Goal: Contribute content

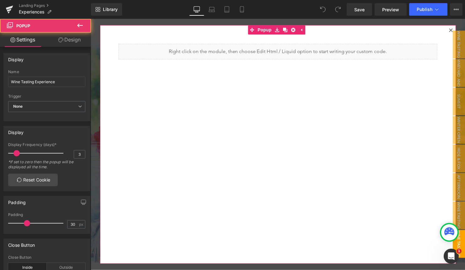
click at [454, 30] on icon at bounding box center [455, 30] width 3 height 3
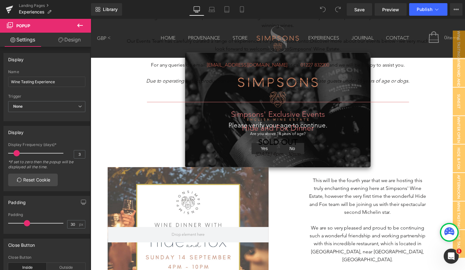
scroll to position [310, 0]
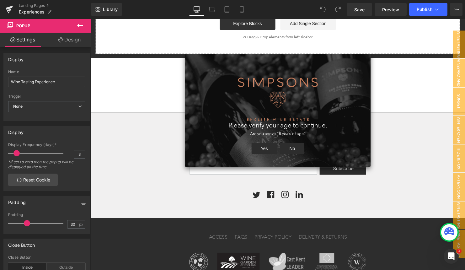
click at [265, 152] on button "Yes" at bounding box center [267, 150] width 26 height 11
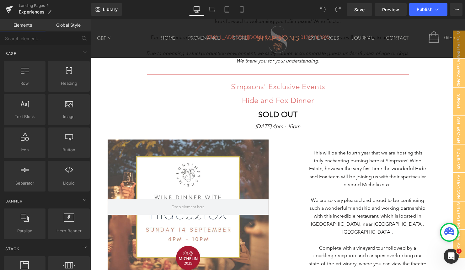
scroll to position [316, 0]
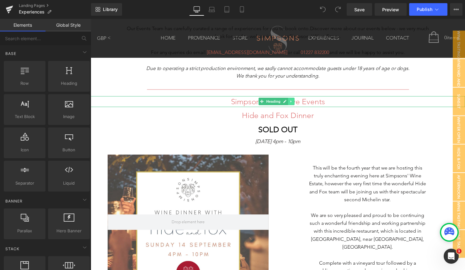
click at [296, 101] on icon at bounding box center [293, 103] width 3 height 4
click at [297, 99] on link at bounding box center [297, 103] width 7 height 8
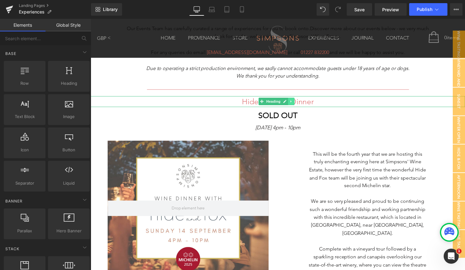
click at [296, 101] on icon at bounding box center [293, 103] width 3 height 4
click at [296, 101] on icon at bounding box center [297, 102] width 3 height 3
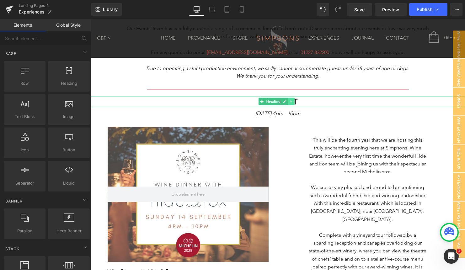
click at [293, 102] on icon at bounding box center [293, 103] width 1 height 2
click at [297, 101] on icon at bounding box center [297, 102] width 3 height 3
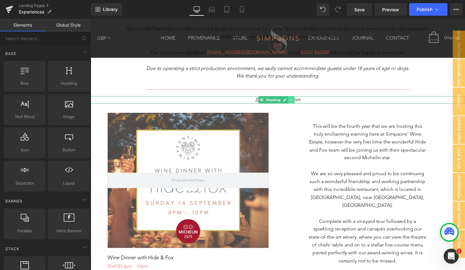
click at [295, 100] on icon at bounding box center [293, 101] width 3 height 4
click at [298, 99] on icon at bounding box center [297, 100] width 3 height 3
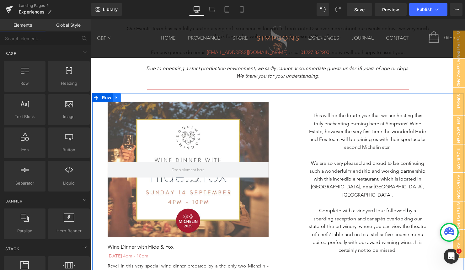
click at [116, 98] on icon at bounding box center [116, 99] width 1 height 3
click at [133, 96] on icon at bounding box center [133, 98] width 4 height 5
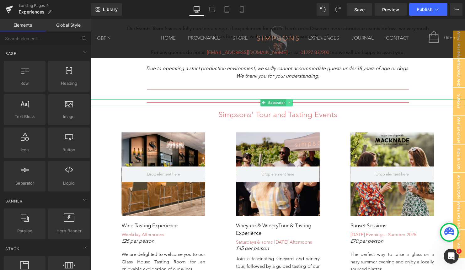
click at [292, 103] on icon at bounding box center [291, 104] width 1 height 2
click at [295, 102] on icon at bounding box center [295, 103] width 3 height 3
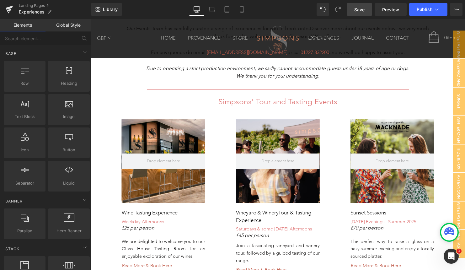
click at [367, 10] on link "Save" at bounding box center [359, 9] width 25 height 13
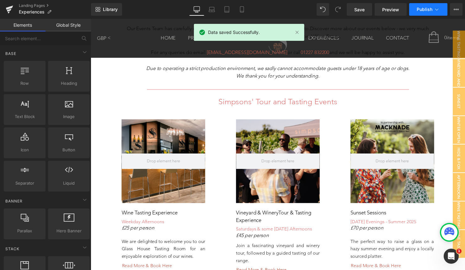
click at [436, 6] on icon at bounding box center [437, 9] width 6 height 6
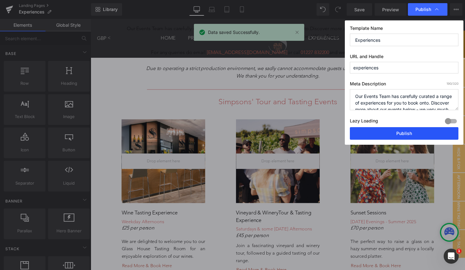
click at [391, 134] on button "Publish" at bounding box center [404, 133] width 109 height 13
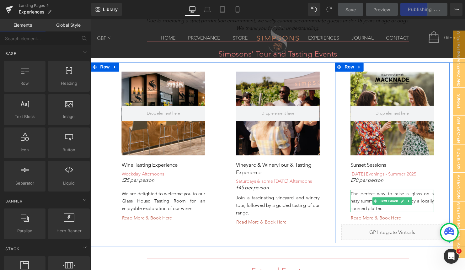
scroll to position [368, 0]
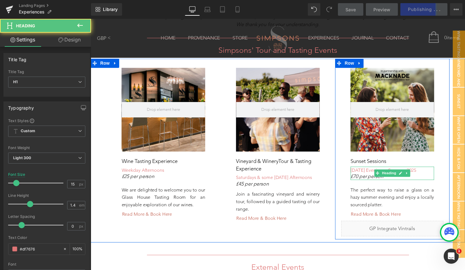
click at [409, 171] on div "[DATE] Evenings - Summer 2025 £70 per person Heading" at bounding box center [396, 175] width 85 height 13
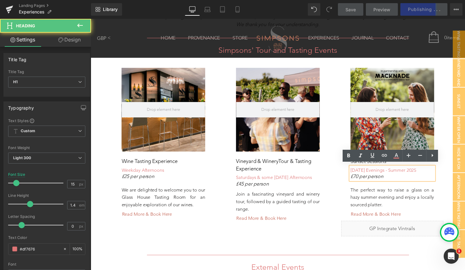
click at [424, 169] on h1 "[DATE] Evenings - Summer 2025" at bounding box center [396, 172] width 85 height 7
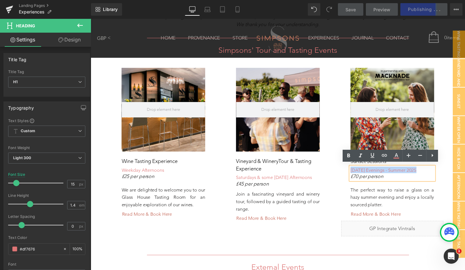
drag, startPoint x: 424, startPoint y: 169, endPoint x: 353, endPoint y: 169, distance: 70.9
click at [354, 169] on h1 "[DATE] Evenings - Summer 2025" at bounding box center [396, 172] width 85 height 7
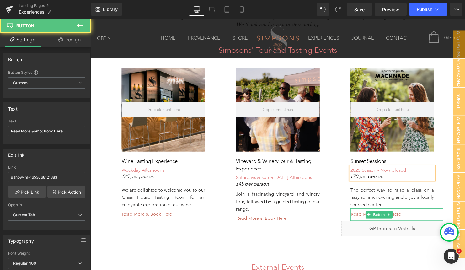
click at [415, 213] on div "Read More & Book Here" at bounding box center [401, 217] width 94 height 12
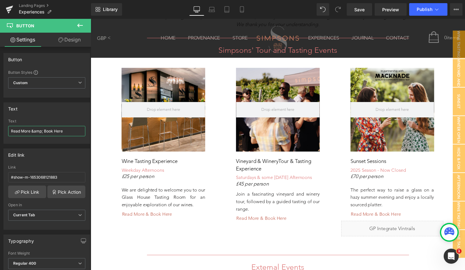
drag, startPoint x: 71, startPoint y: 130, endPoint x: -18, endPoint y: 131, distance: 88.5
click at [0, 131] on html "You are previewing how the will restyle your page. You can not edit Elements in…" at bounding box center [232, 135] width 465 height 270
drag, startPoint x: 59, startPoint y: 129, endPoint x: -24, endPoint y: 129, distance: 83.8
click at [0, 129] on html "You are previewing how the will restyle your page. You can not edit Elements in…" at bounding box center [232, 135] width 465 height 270
click at [43, 132] on input "2026 dates" at bounding box center [46, 131] width 77 height 10
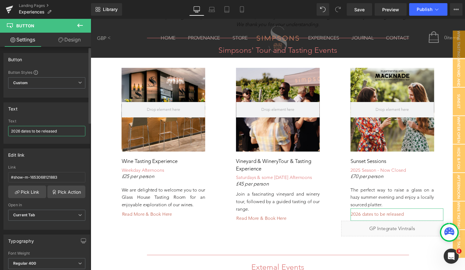
drag, startPoint x: 61, startPoint y: 129, endPoint x: 2, endPoint y: 129, distance: 59.6
click at [2, 129] on div "Text 2026 dates to be released Text 2026 dates to be released" at bounding box center [47, 121] width 94 height 46
click at [71, 131] on input "2026 dates to be released" at bounding box center [46, 131] width 77 height 10
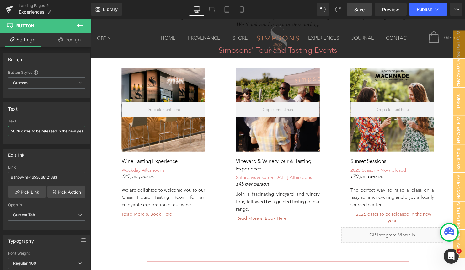
type input "2026 dates to be released in the new year..."
click at [367, 8] on link "Save" at bounding box center [359, 9] width 25 height 13
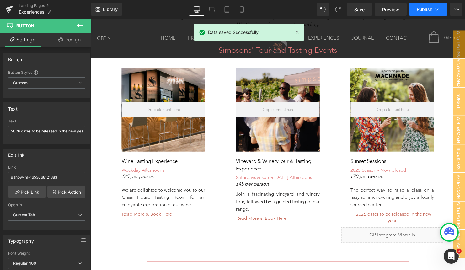
click at [434, 7] on icon at bounding box center [437, 9] width 6 height 6
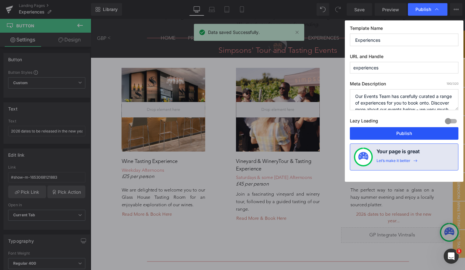
click at [391, 133] on button "Publish" at bounding box center [404, 133] width 109 height 13
